Goal: Transaction & Acquisition: Book appointment/travel/reservation

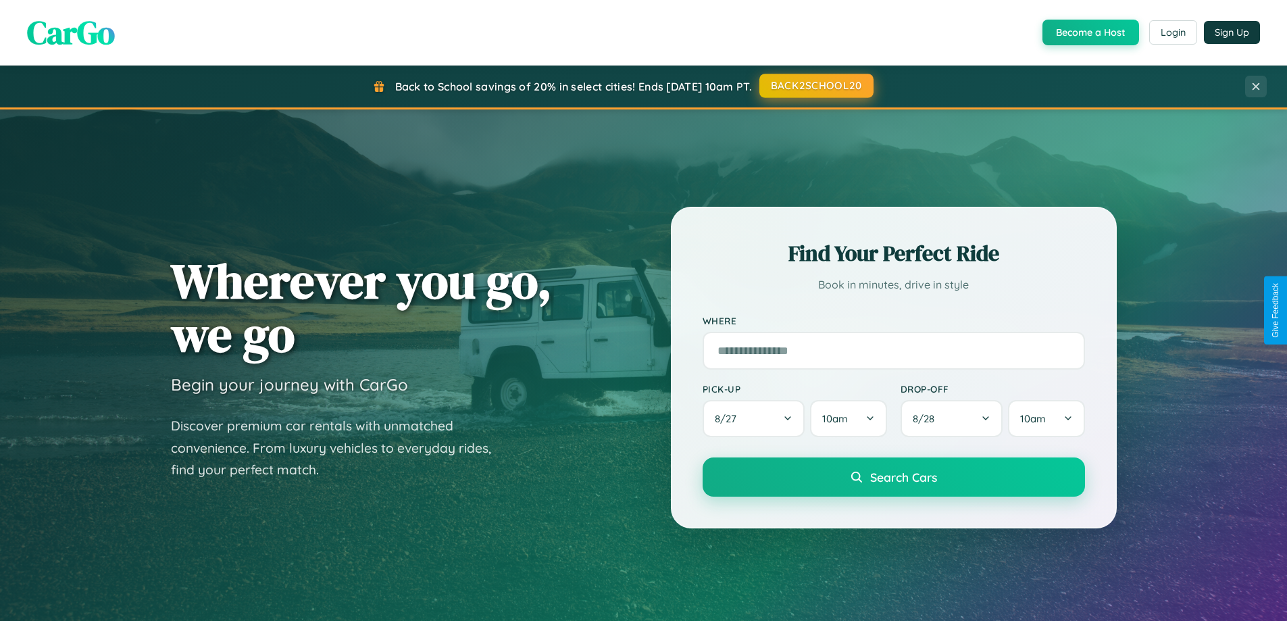
click at [816, 86] on button "BACK2SCHOOL20" at bounding box center [817, 86] width 114 height 24
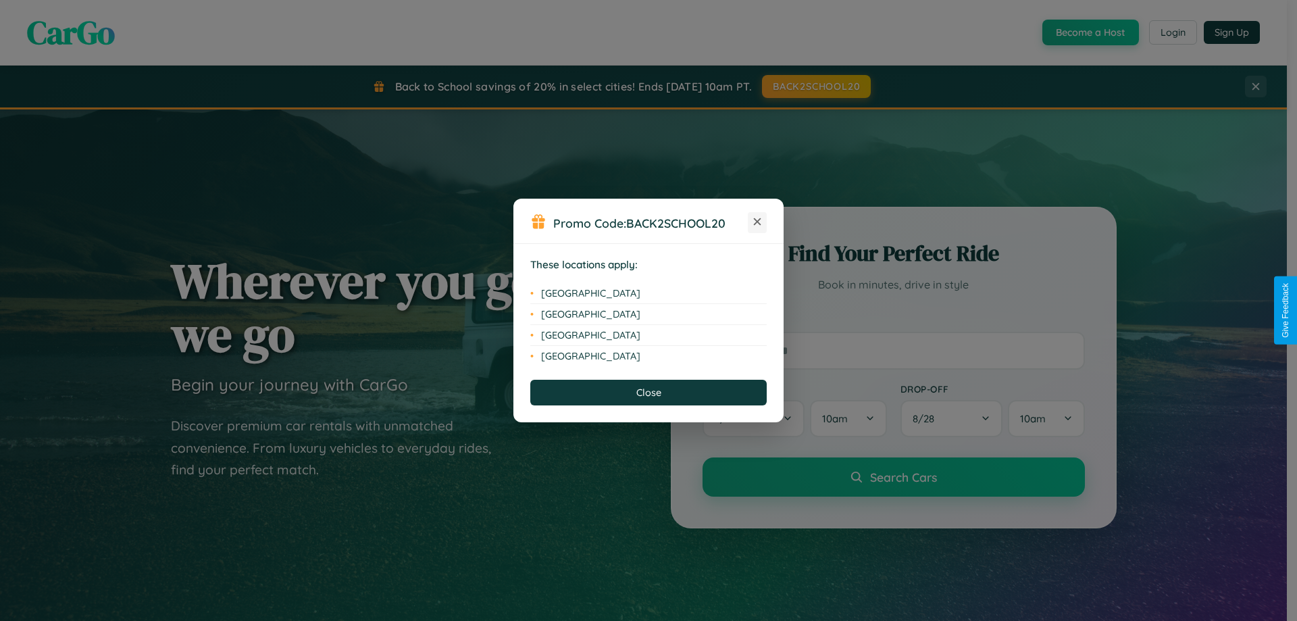
click at [757, 222] on icon at bounding box center [757, 221] width 7 height 7
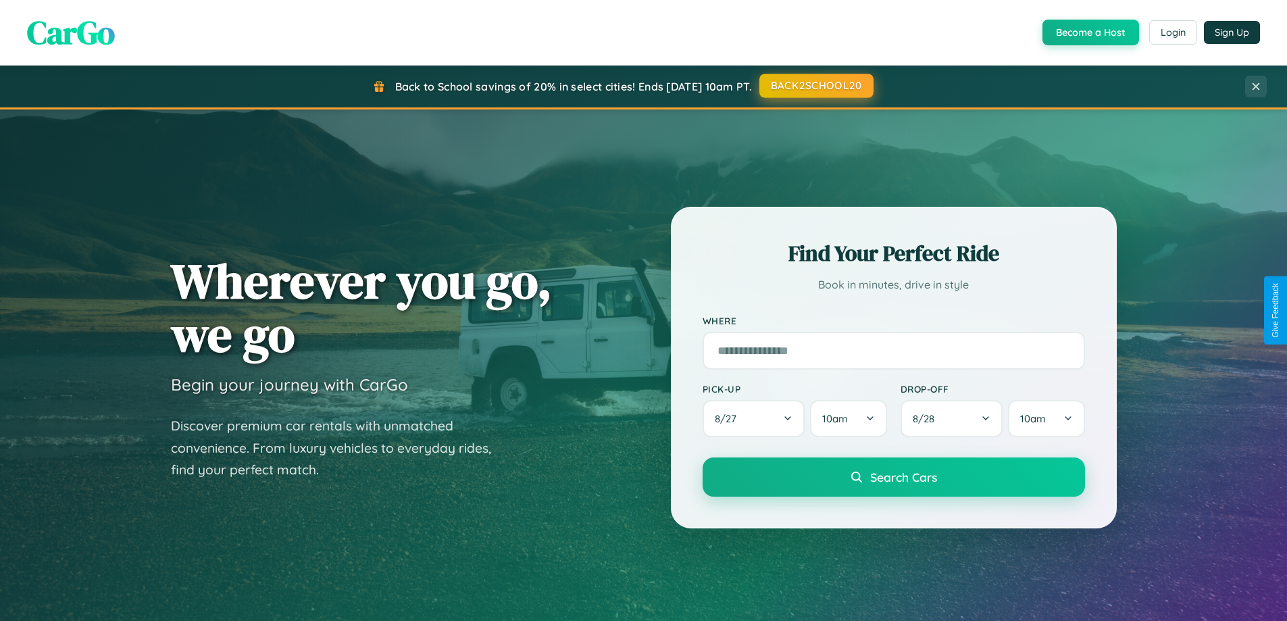
click at [816, 86] on button "BACK2SCHOOL20" at bounding box center [817, 86] width 114 height 24
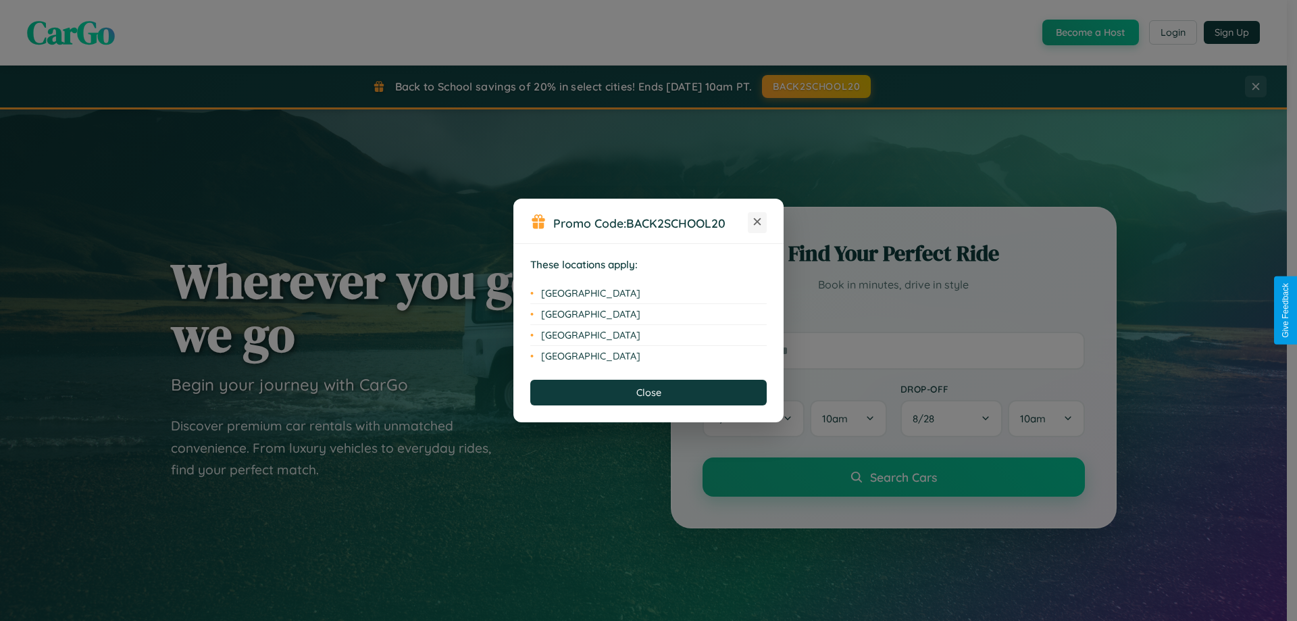
click at [757, 222] on icon at bounding box center [757, 221] width 7 height 7
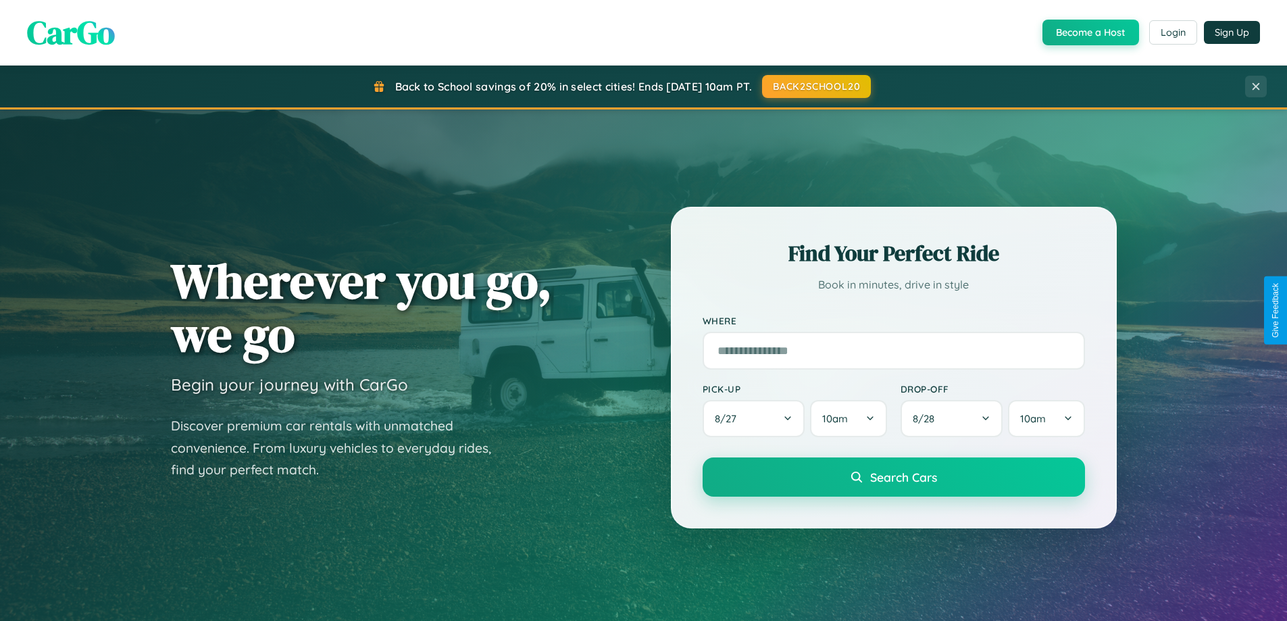
scroll to position [582, 0]
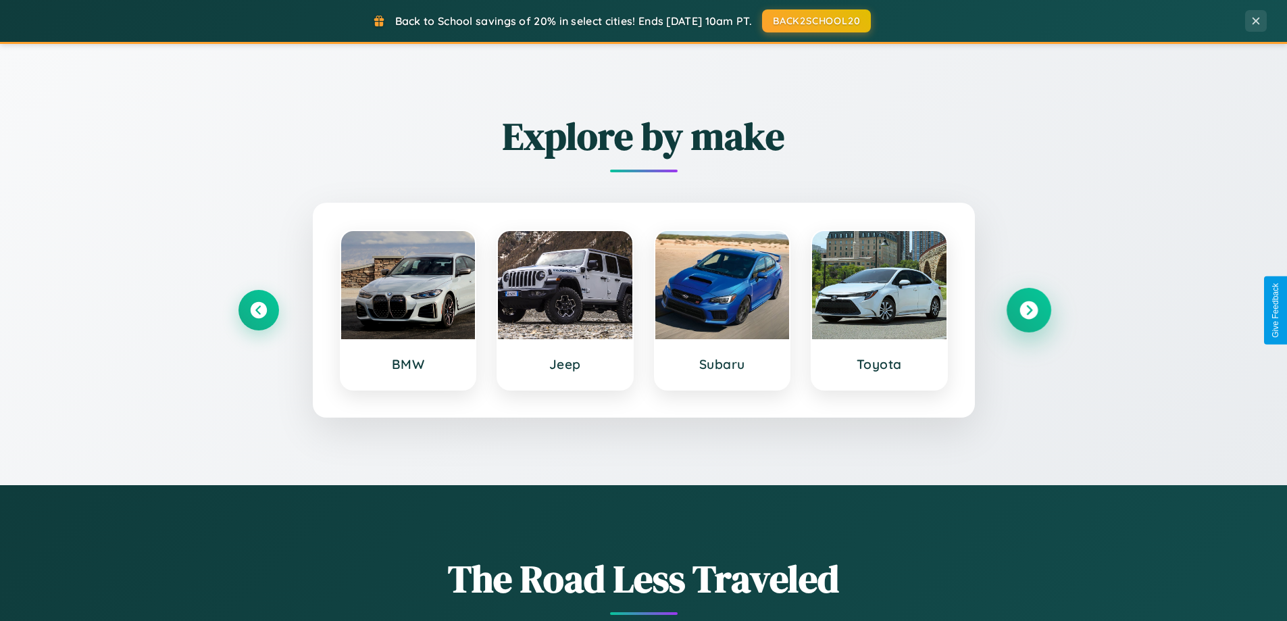
click at [1028, 310] on icon at bounding box center [1029, 310] width 18 height 18
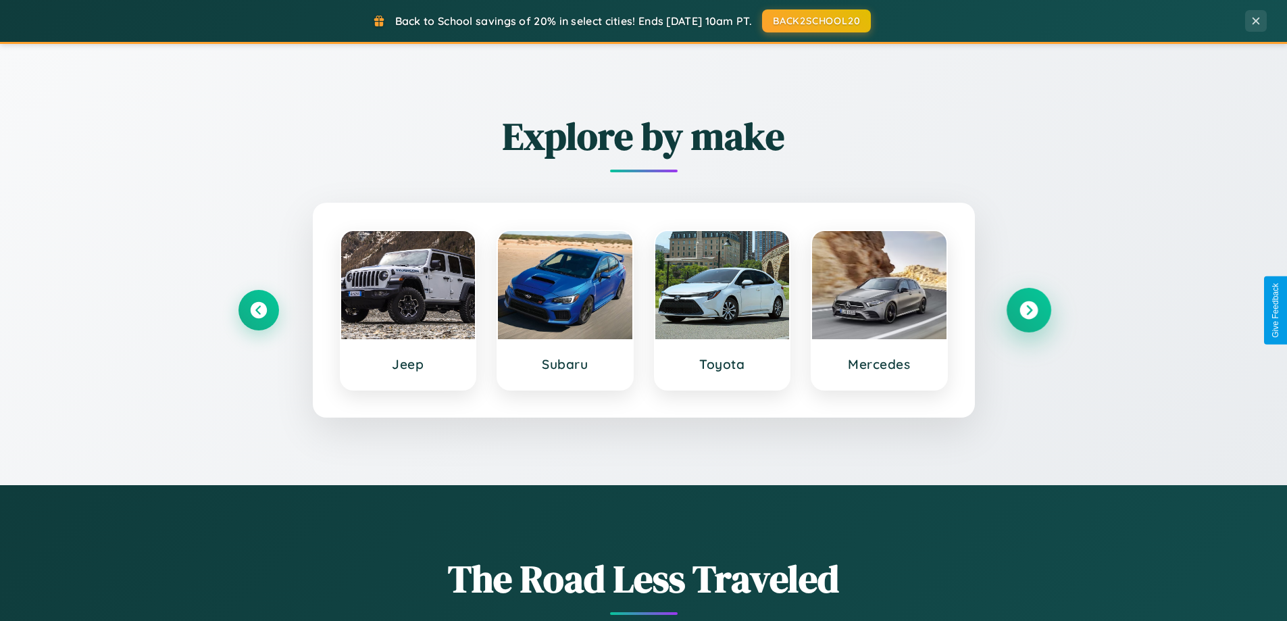
scroll to position [1583, 0]
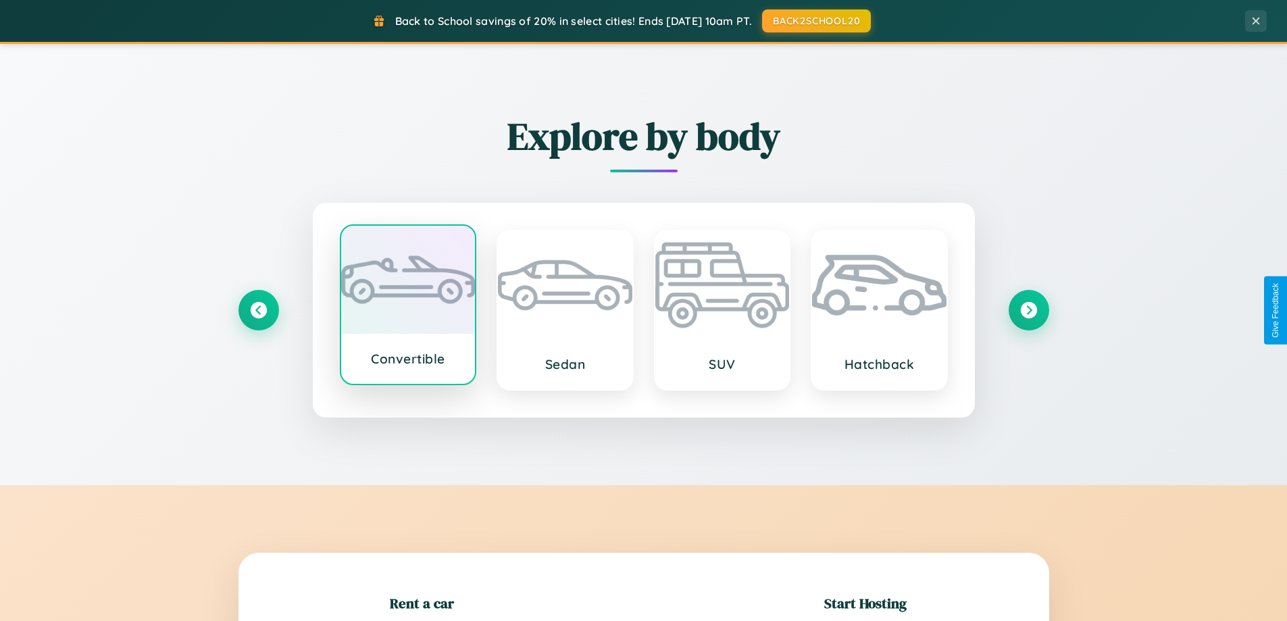
click at [407, 307] on div at bounding box center [408, 280] width 134 height 108
